Goal: Transaction & Acquisition: Purchase product/service

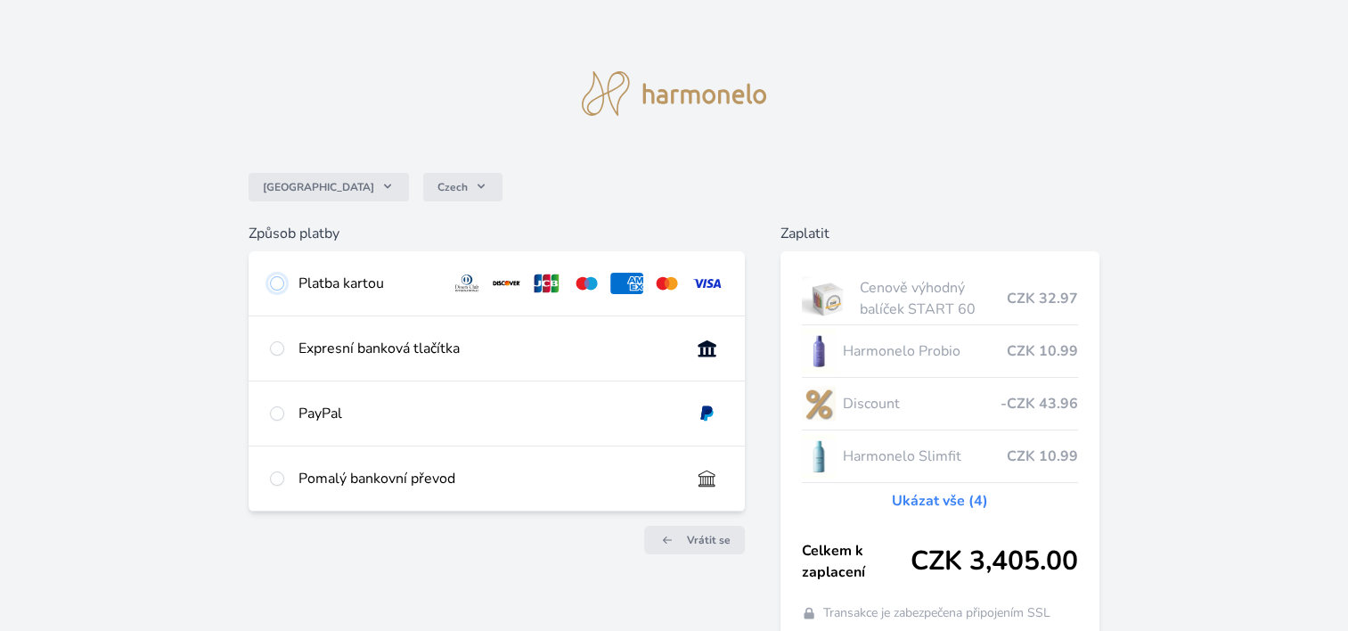
click at [276, 283] on input "radio" at bounding box center [277, 283] width 14 height 14
radio input "true"
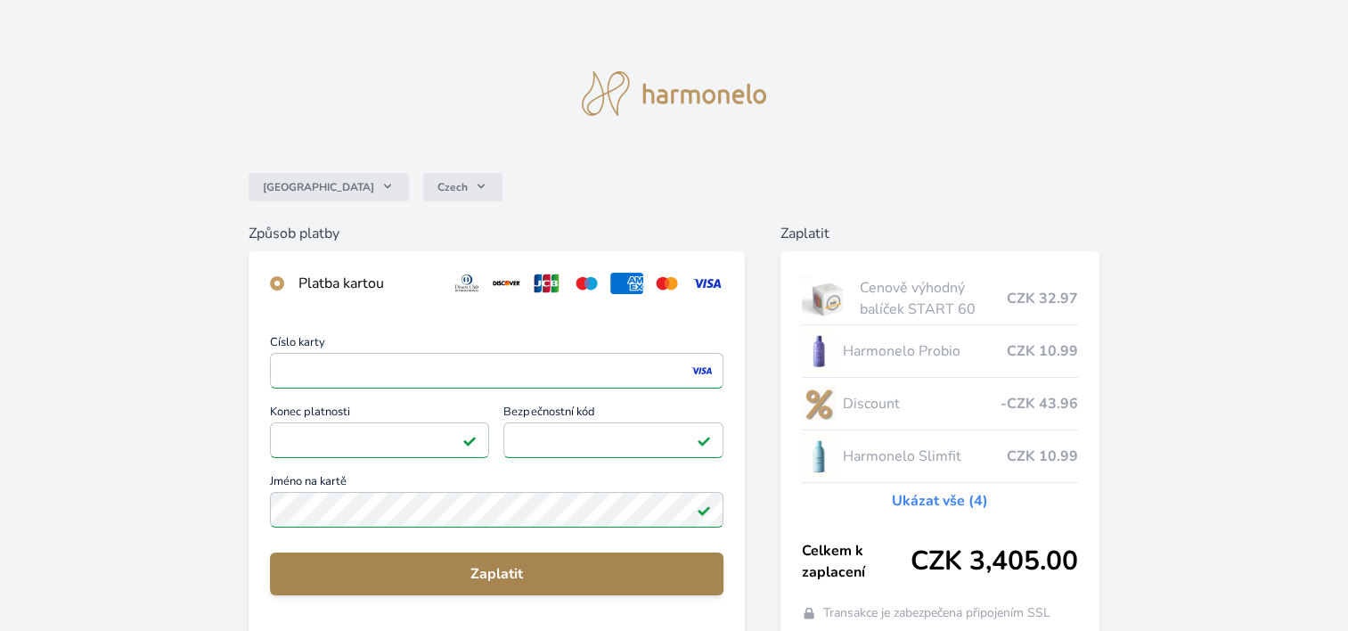
click at [510, 567] on span "Zaplatit" at bounding box center [496, 573] width 425 height 21
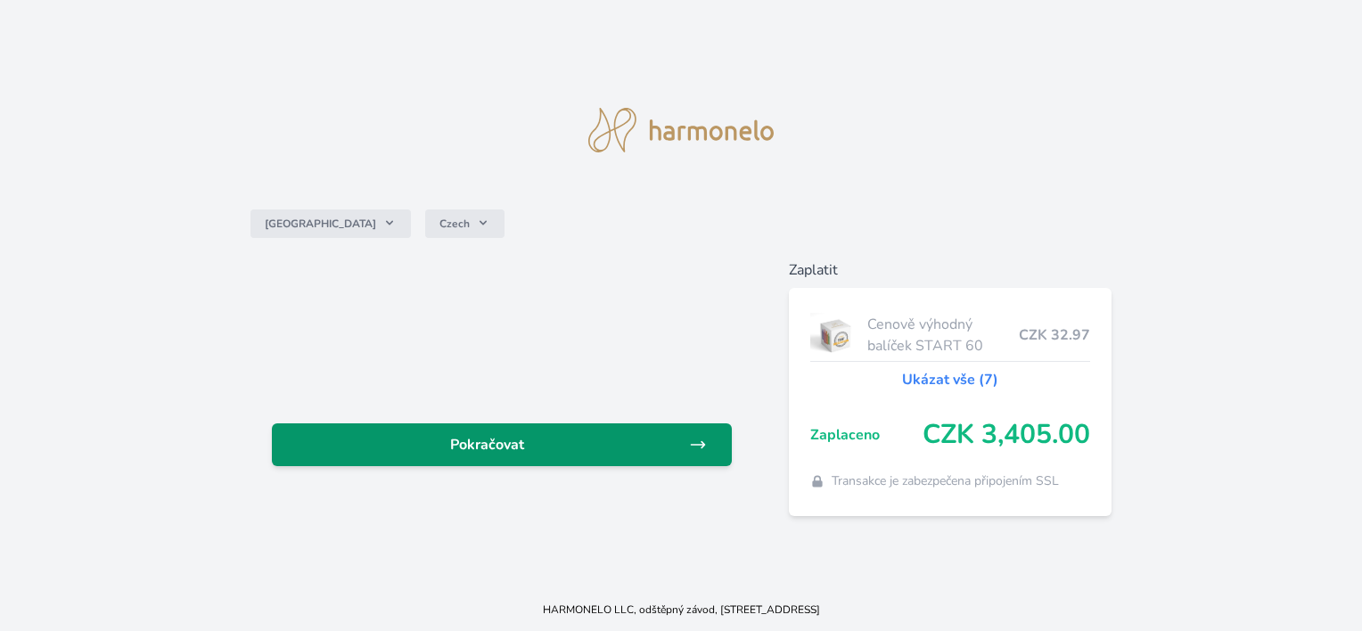
click at [430, 438] on span "Pokračovat" at bounding box center [487, 444] width 402 height 21
